Goal: Complete application form

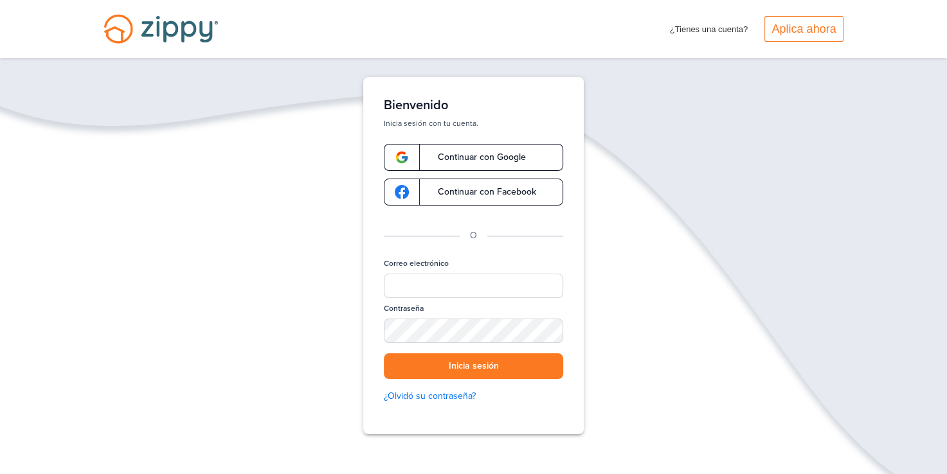
click at [485, 158] on span "Continuar con Google" at bounding box center [475, 157] width 101 height 9
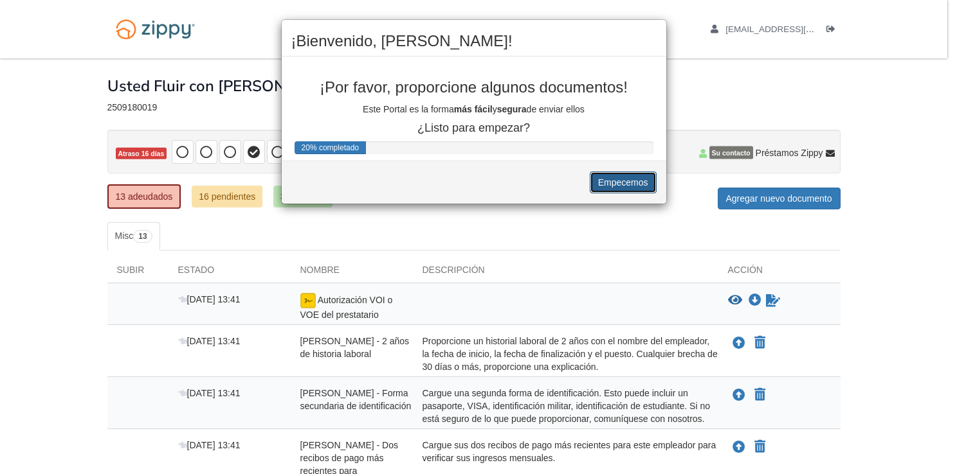
click at [631, 174] on button "Empecemos" at bounding box center [622, 183] width 67 height 22
click at [628, 172] on button "Empecemos" at bounding box center [622, 183] width 67 height 22
drag, startPoint x: 628, startPoint y: 172, endPoint x: 363, endPoint y: 149, distance: 265.8
click at [363, 149] on div "¡Bienvenido, [PERSON_NAME]! ¡Por favor, proporcione algunos documentos! Este Po…" at bounding box center [474, 111] width 386 height 185
click at [314, 147] on div "20% completado" at bounding box center [330, 147] width 72 height 13
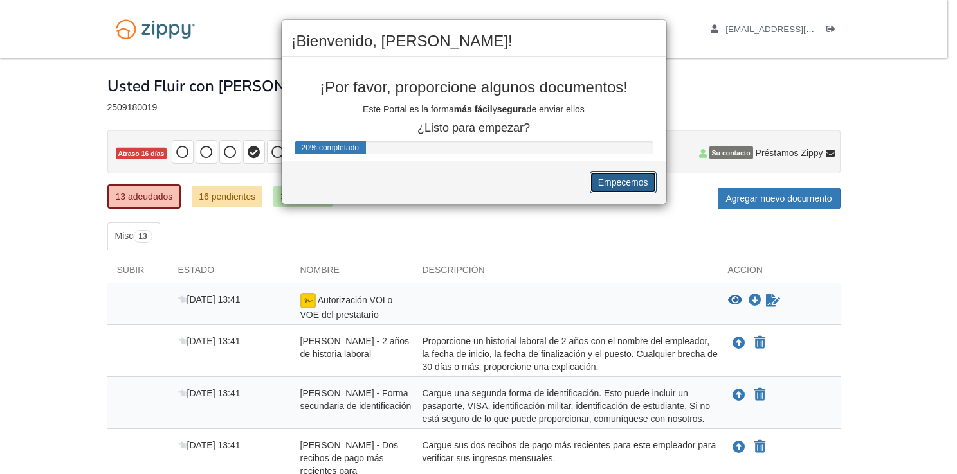
click at [630, 178] on button "Empecemos" at bounding box center [622, 183] width 67 height 22
click at [792, 195] on div "¡Bienvenido, [PERSON_NAME]! ¡Por favor, proporcione algunos documentos! Este Po…" at bounding box center [478, 237] width 957 height 474
click at [446, 6] on div "¡Bienvenido, [PERSON_NAME]! ¡Por favor, proporcione algunos documentos! Este Po…" at bounding box center [478, 237] width 957 height 474
click at [659, 303] on div "¡Bienvenido, [PERSON_NAME]! ¡Por favor, proporcione algunos documentos! Este Po…" at bounding box center [478, 237] width 957 height 474
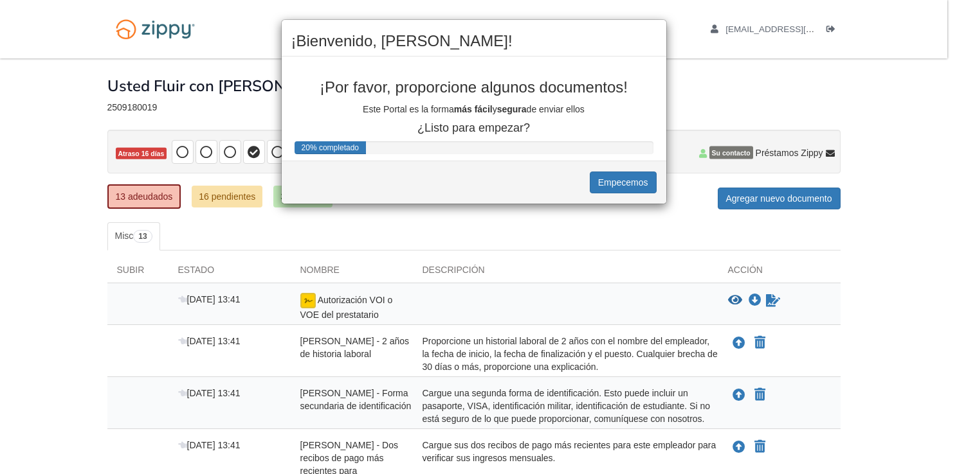
click at [659, 303] on div "¡Bienvenido, [PERSON_NAME]! ¡Por favor, proporcione algunos documentos! Este Po…" at bounding box center [478, 237] width 957 height 474
click at [362, 305] on div "¡Bienvenido, [PERSON_NAME]! ¡Por favor, proporcione algunos documentos! Este Po…" at bounding box center [478, 237] width 957 height 474
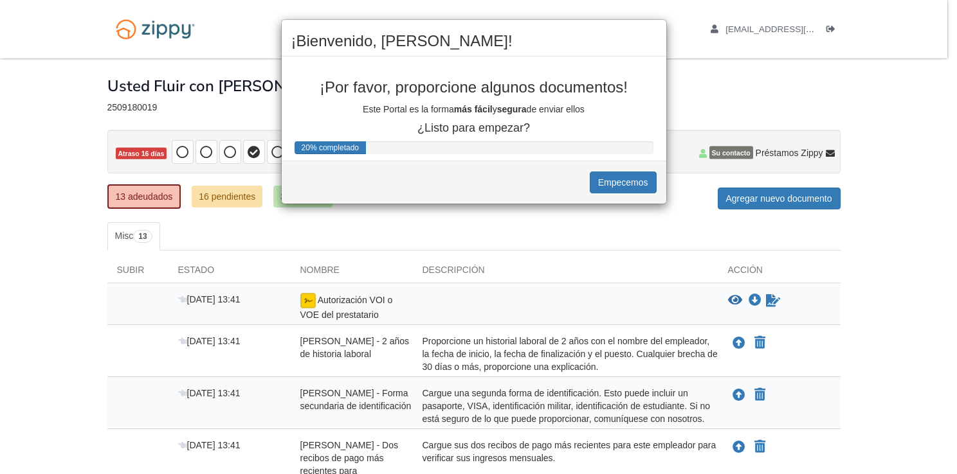
click at [780, 23] on div "¡Bienvenido, [PERSON_NAME]! ¡Por favor, proporcione algunos documentos! Este Po…" at bounding box center [478, 237] width 957 height 474
click at [219, 34] on div "¡Bienvenido, [PERSON_NAME]! ¡Por favor, proporcione algunos documentos! Este Po…" at bounding box center [478, 237] width 957 height 474
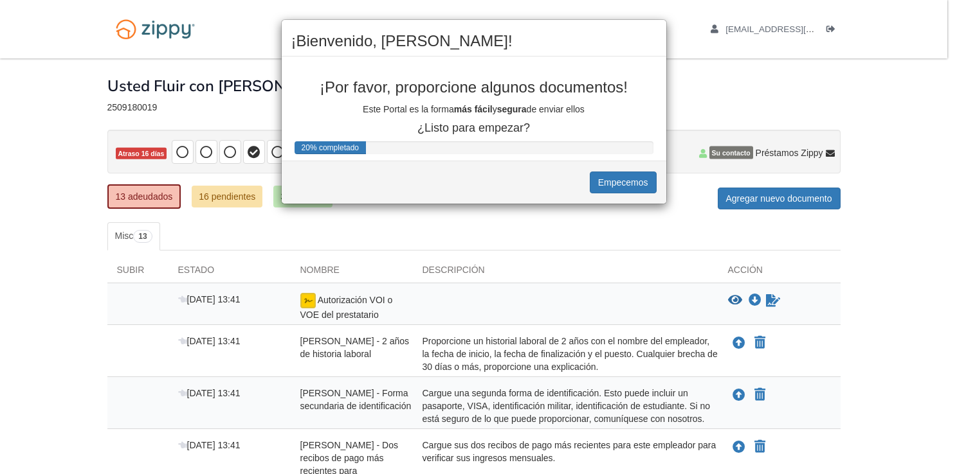
click at [51, 145] on div "¡Bienvenido, [PERSON_NAME]! ¡Por favor, proporcione algunos documentos! Este Po…" at bounding box center [478, 237] width 957 height 474
click at [147, 242] on div "¡Bienvenido, [PERSON_NAME]! ¡Por favor, proporcione algunos documentos! Este Po…" at bounding box center [478, 237] width 957 height 474
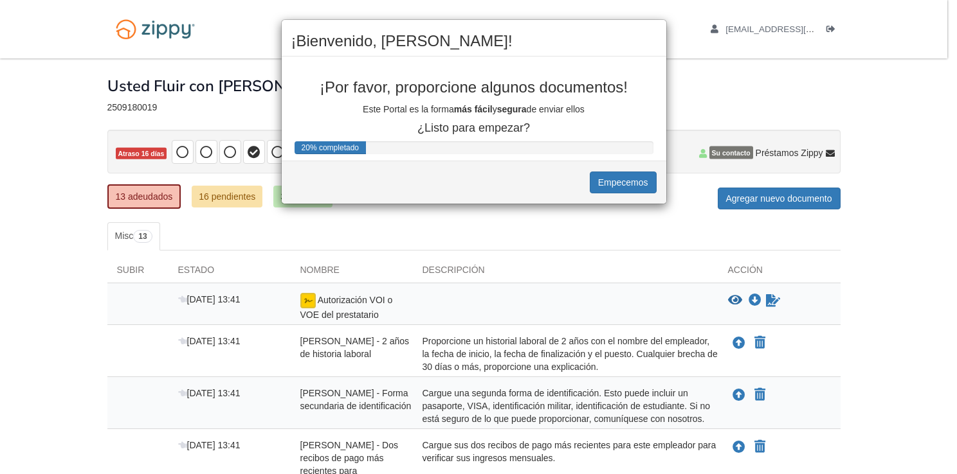
click at [309, 226] on div "¡Bienvenido, [PERSON_NAME]! ¡Por favor, proporcione algunos documentos! Este Po…" at bounding box center [478, 237] width 957 height 474
drag, startPoint x: 309, startPoint y: 226, endPoint x: 334, endPoint y: 147, distance: 83.1
click at [334, 147] on div "¡Bienvenido, [PERSON_NAME]! ¡Por favor, proporcione algunos documentos! Este Po…" at bounding box center [478, 237] width 957 height 474
click at [334, 147] on div "20% completado" at bounding box center [330, 147] width 72 height 13
